Goal: Information Seeking & Learning: Find specific fact

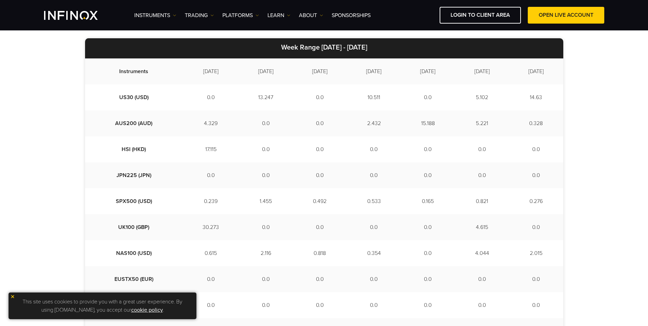
scroll to position [171, 0]
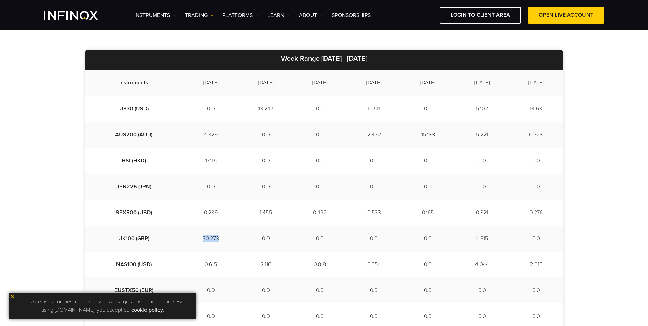
drag, startPoint x: 179, startPoint y: 238, endPoint x: 199, endPoint y: 237, distance: 20.5
click at [199, 237] on td "30.273" at bounding box center [211, 238] width 56 height 26
drag, startPoint x: 199, startPoint y: 237, endPoint x: 189, endPoint y: 238, distance: 10.2
click at [189, 238] on td "30.273" at bounding box center [211, 238] width 56 height 26
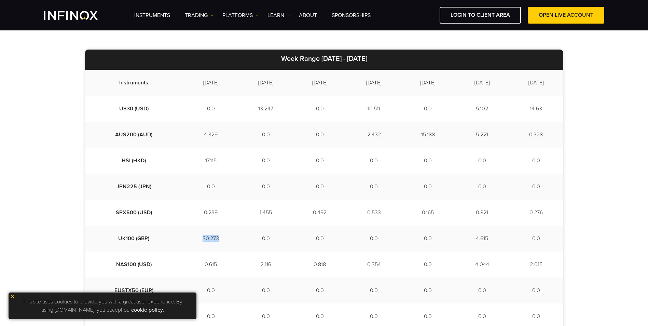
drag, startPoint x: 178, startPoint y: 237, endPoint x: 195, endPoint y: 238, distance: 16.4
click at [195, 238] on td "30.273" at bounding box center [211, 238] width 56 height 26
drag, startPoint x: 195, startPoint y: 238, endPoint x: 189, endPoint y: 238, distance: 5.8
click at [189, 238] on td "30.273" at bounding box center [211, 238] width 56 height 26
drag, startPoint x: 107, startPoint y: 238, endPoint x: 164, endPoint y: 239, distance: 57.0
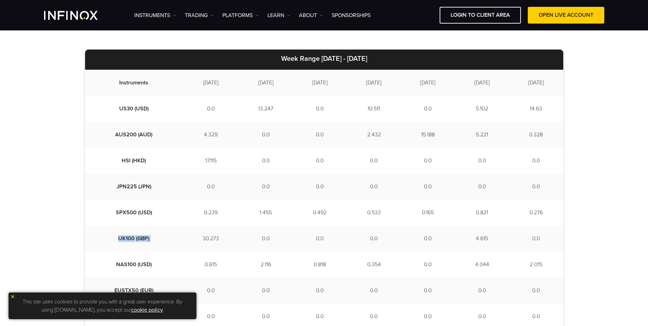
click at [164, 239] on tr "UK100 (GBP) 30.273 0.0 0.0 0.0 0.0 4.615 0.0" at bounding box center [324, 238] width 478 height 26
drag, startPoint x: 164, startPoint y: 239, endPoint x: 112, endPoint y: 238, distance: 51.9
click at [112, 238] on td "UK100 (GBP)" at bounding box center [134, 238] width 98 height 26
